Goal: Task Accomplishment & Management: Use online tool/utility

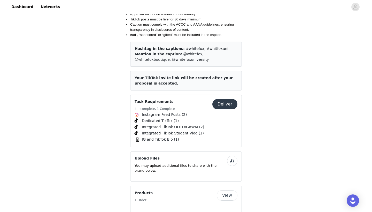
scroll to position [688, 0]
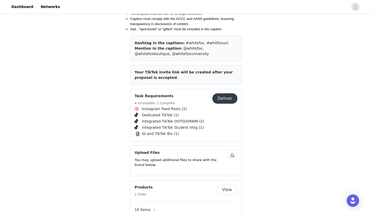
click at [224, 93] on button "Deliver" at bounding box center [224, 98] width 25 height 10
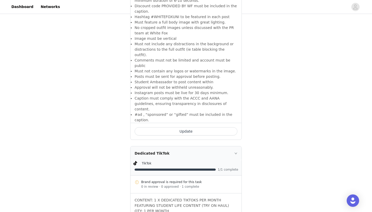
scroll to position [302, 0]
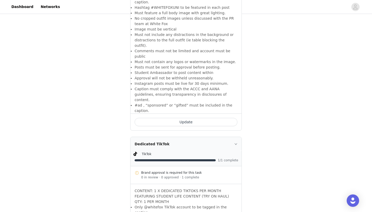
click at [185, 118] on button "Update" at bounding box center [186, 122] width 103 height 8
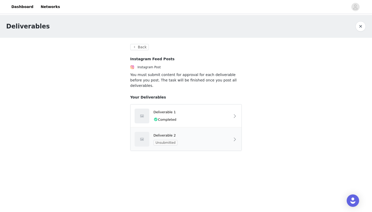
click at [215, 133] on div "Deliverable 2 Unsubmitted" at bounding box center [192, 139] width 77 height 13
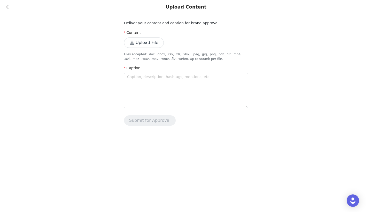
click at [6, 6] on div "Upload Content" at bounding box center [186, 7] width 372 height 14
click at [7, 8] on icon at bounding box center [7, 7] width 2 height 4
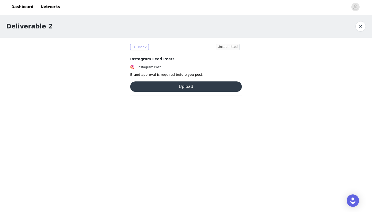
click at [138, 49] on button "Back" at bounding box center [139, 47] width 19 height 6
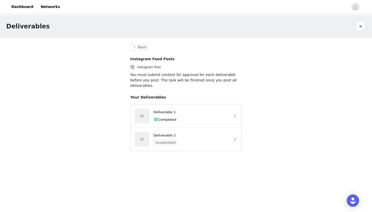
click at [140, 51] on div "Back Instagram Feed Posts Instagram Post You must submit content for approval f…" at bounding box center [186, 97] width 112 height 107
click at [139, 45] on button "Back" at bounding box center [139, 47] width 19 height 6
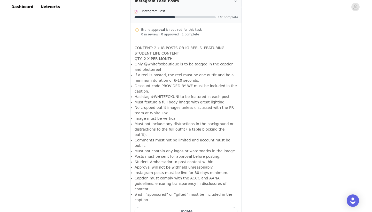
scroll to position [214, 0]
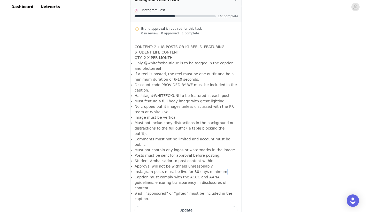
drag, startPoint x: 219, startPoint y: 160, endPoint x: 147, endPoint y: 162, distance: 72.4
click at [147, 169] on p "Instagram posts must be live for 30 days minimum." at bounding box center [186, 171] width 103 height 5
click at [154, 136] on p "Comments must not be limited and account must be public" at bounding box center [186, 141] width 103 height 11
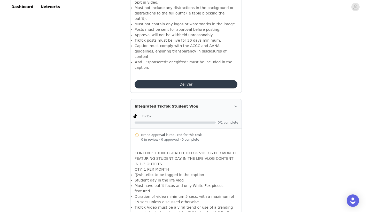
scroll to position [815, 0]
